Goal: Transaction & Acquisition: Subscribe to service/newsletter

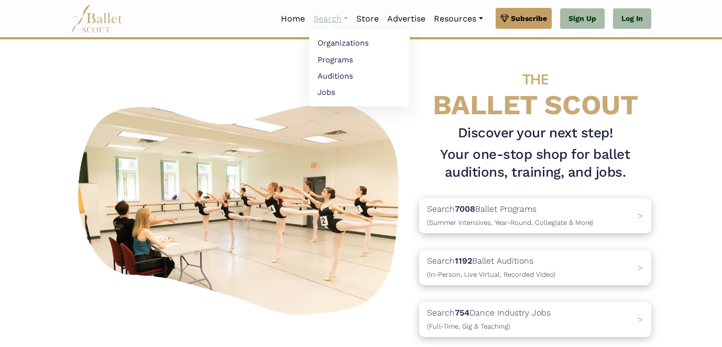
click at [332, 17] on link "Search" at bounding box center [330, 19] width 43 height 22
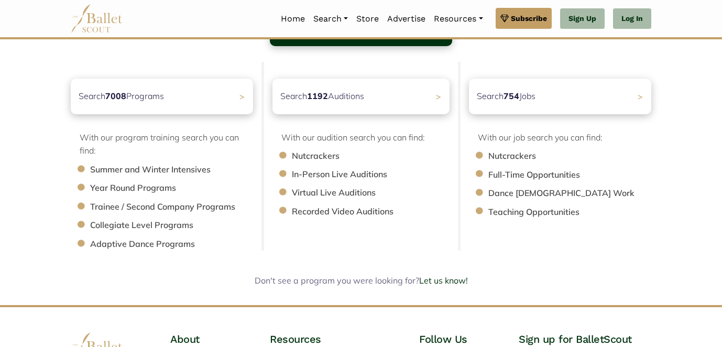
scroll to position [93, 0]
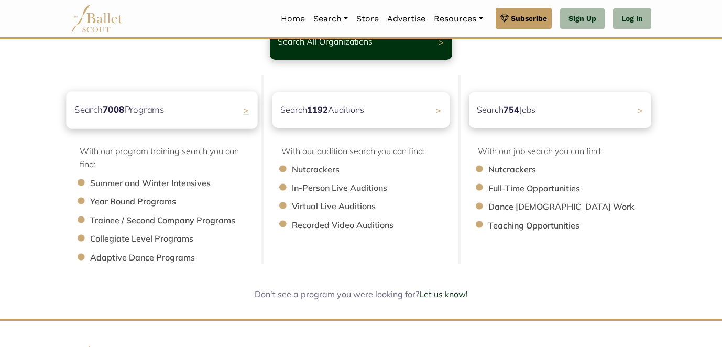
click at [215, 110] on div "Search 7008 Programs >" at bounding box center [161, 109] width 191 height 37
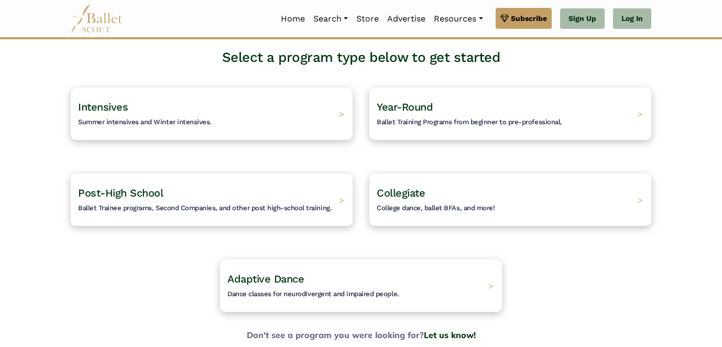
scroll to position [65, 0]
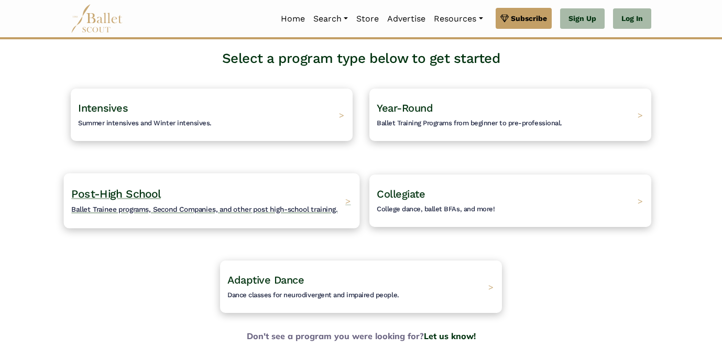
click at [226, 209] on span "Ballet Trainee programs, Second Companies, and other post high-school training." at bounding box center [204, 209] width 266 height 8
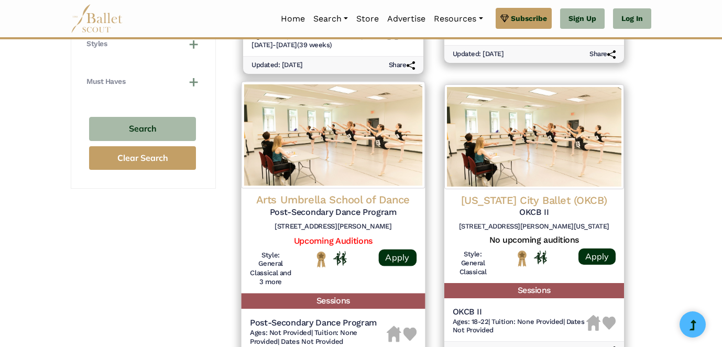
scroll to position [725, 0]
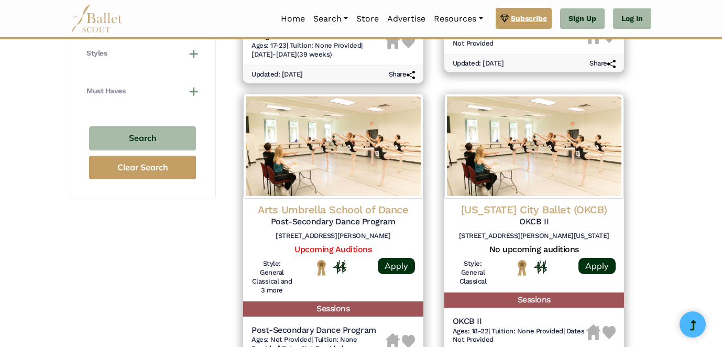
click at [525, 15] on span "Subscribe" at bounding box center [529, 19] width 36 height 12
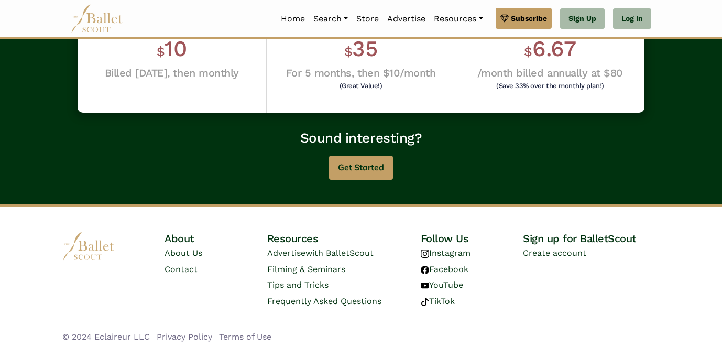
scroll to position [386, 0]
